Goal: Information Seeking & Learning: Find specific fact

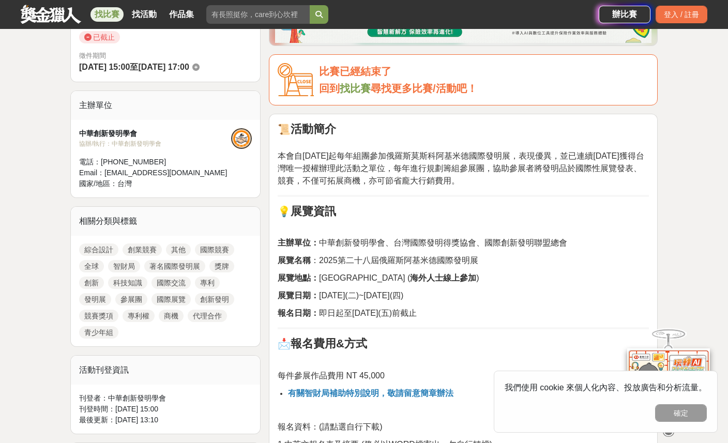
scroll to position [311, 0]
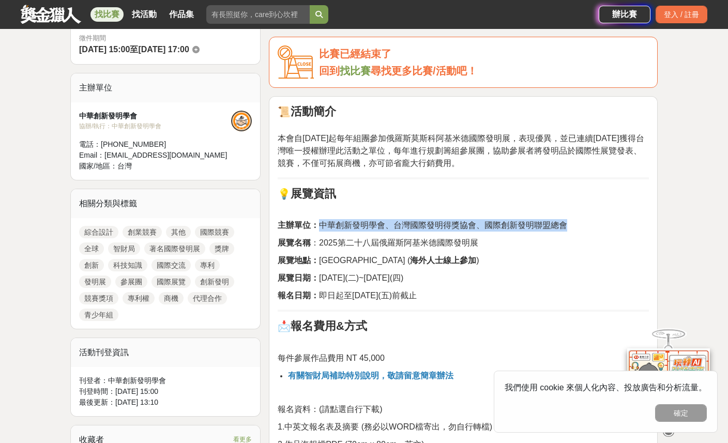
drag, startPoint x: 321, startPoint y: 226, endPoint x: 563, endPoint y: 219, distance: 242.5
click at [563, 221] on span "主辦單位： 中華創新發明學會、台灣國際發明得獎協會、國際創新發明聯盟總會" at bounding box center [422, 225] width 289 height 9
copy span "中華創新發明學會、台灣國際發明得獎協會、國際創新發明聯盟總會"
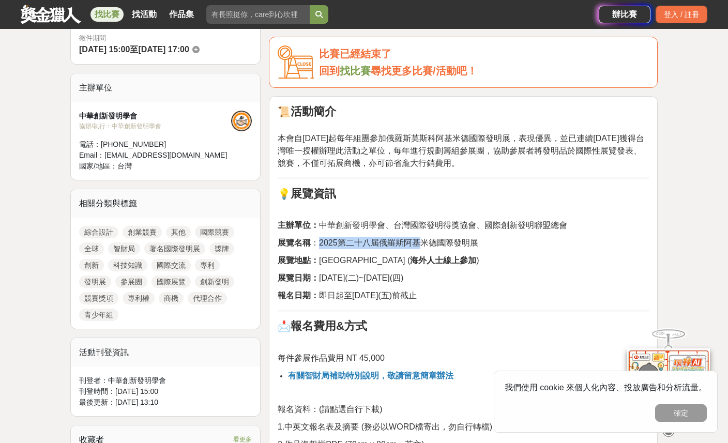
drag, startPoint x: 320, startPoint y: 243, endPoint x: 421, endPoint y: 241, distance: 101.3
click at [421, 241] on span "展覽名稱 ：2025第二十八屆俄羅斯阿基米德國際發明展" at bounding box center [378, 242] width 201 height 9
drag, startPoint x: 346, startPoint y: 246, endPoint x: 333, endPoint y: 246, distance: 13.4
click at [346, 246] on span "展覽名稱 ：2025第二十八屆俄羅斯阿基米德國際發明展" at bounding box center [378, 242] width 201 height 9
drag, startPoint x: 328, startPoint y: 241, endPoint x: 336, endPoint y: 241, distance: 7.8
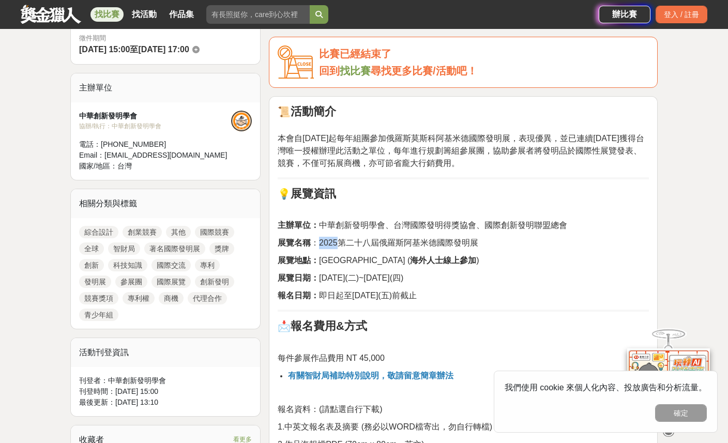
click at [336, 241] on span "展覽名稱 ：2025第二十八屆俄羅斯阿基米德國際發明展" at bounding box center [378, 242] width 201 height 9
copy span "2025"
drag, startPoint x: 320, startPoint y: 258, endPoint x: 421, endPoint y: 259, distance: 100.8
click at [421, 259] on span "展覽地點： [GEOGRAPHIC_DATA] ( 海外人士線上參加 )" at bounding box center [379, 260] width 202 height 9
copy span "[GEOGRAPHIC_DATA]"
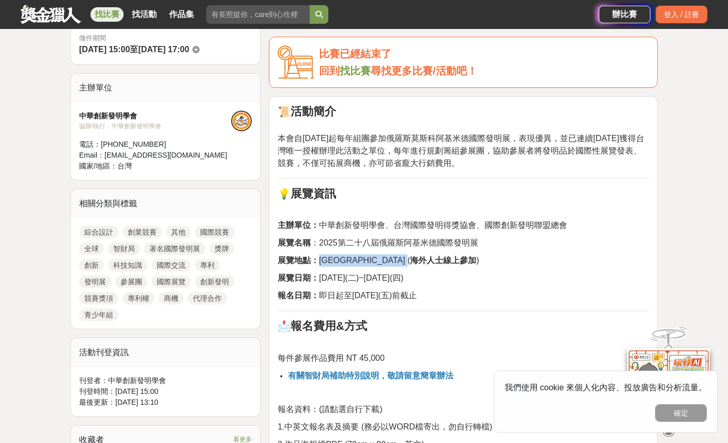
drag, startPoint x: 345, startPoint y: 278, endPoint x: 464, endPoint y: 278, distance: 118.9
click at [403, 278] on span "展覽日期： [DATE](二)~[DATE](四)" at bounding box center [341, 277] width 126 height 9
click at [443, 139] on span "本會自[DATE]起每年組團參加俄羅斯莫斯科阿基米德國際發明展，表現優異，並已連續[DATE]獲得台灣唯一授權辦理此活動之單位，每年進行規劃籌組參展團，協助參…" at bounding box center [461, 151] width 366 height 34
drag, startPoint x: 388, startPoint y: 138, endPoint x: 507, endPoint y: 137, distance: 118.9
click at [508, 137] on span "本會自[DATE]起每年組團參加俄羅斯莫斯科阿基米德國際發明展，表現優異，並已連續[DATE]獲得台灣唯一授權辦理此活動之單位，每年進行規劃籌組參展團，協助參…" at bounding box center [461, 151] width 366 height 34
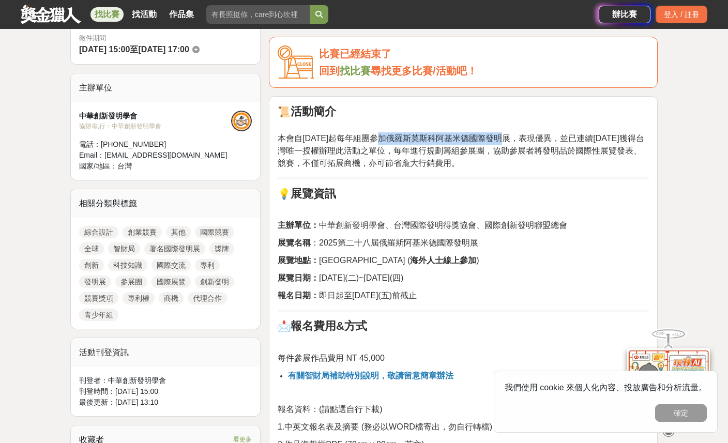
copy span "俄羅斯莫斯科阿基米德國際發明展"
